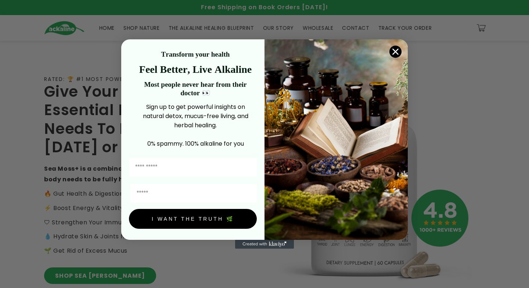
click at [396, 48] on circle "Close dialog" at bounding box center [396, 52] width 12 height 12
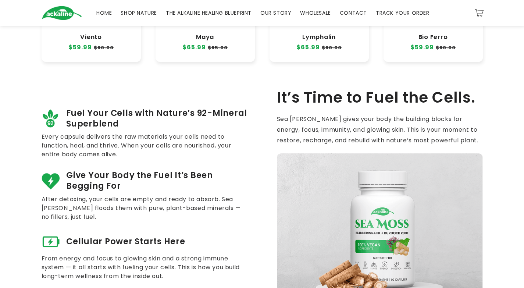
scroll to position [331, 0]
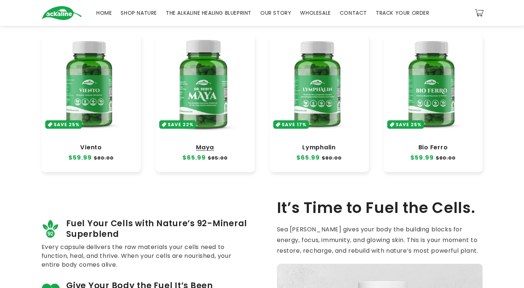
click at [200, 144] on link "Maya" at bounding box center [205, 147] width 85 height 7
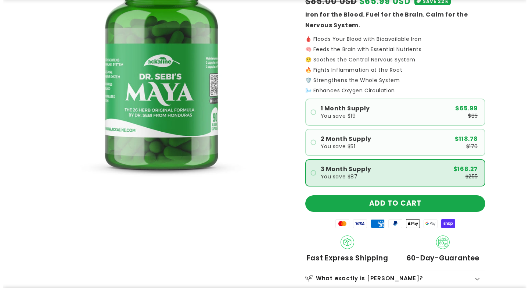
scroll to position [110, 0]
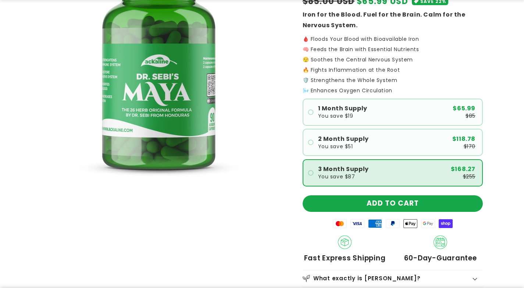
click at [366, 170] on span "3 Month Supply" at bounding box center [343, 169] width 51 height 6
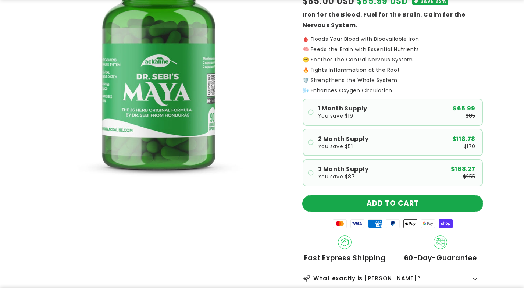
click at [367, 204] on button "ADD TO CART" at bounding box center [392, 203] width 180 height 17
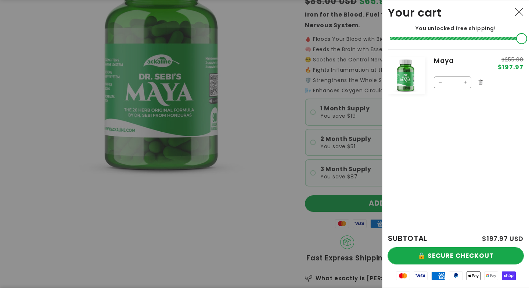
click at [450, 251] on button "🔒 SECURE CHECKOUT" at bounding box center [456, 255] width 136 height 17
